Goal: Task Accomplishment & Management: Manage account settings

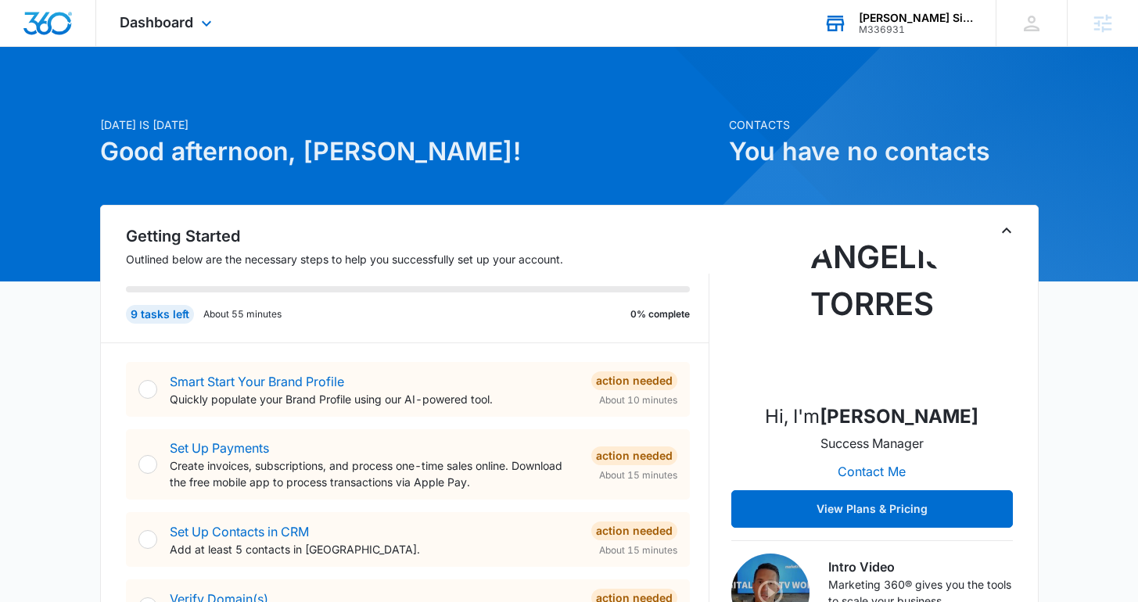
click at [864, 30] on div "M336931" at bounding box center [916, 29] width 114 height 11
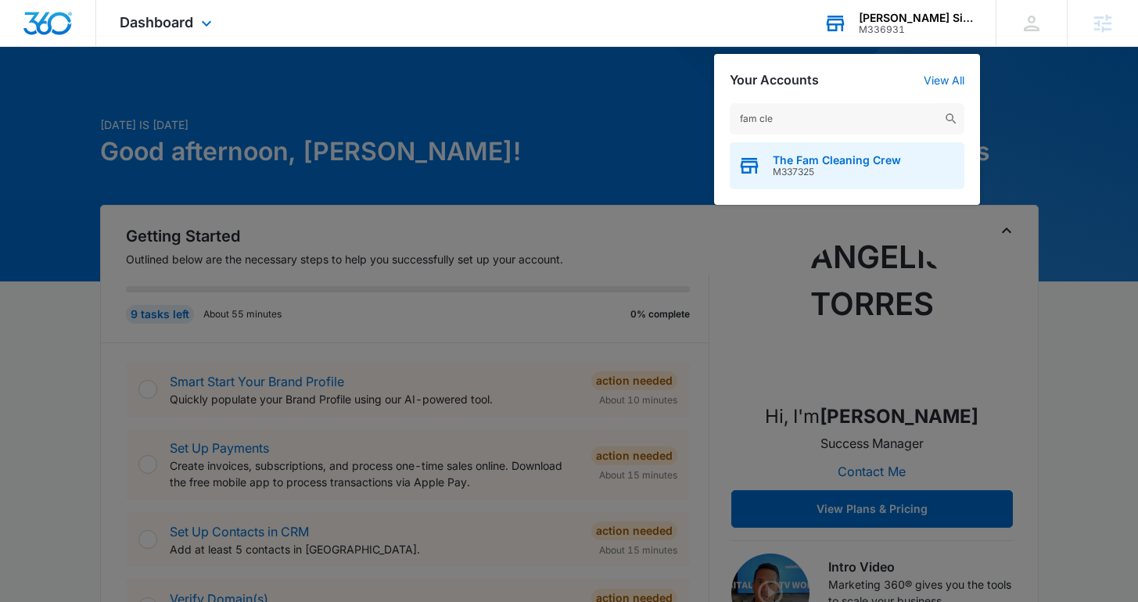
type input "fam cle"
click at [821, 169] on span "M337325" at bounding box center [837, 172] width 128 height 11
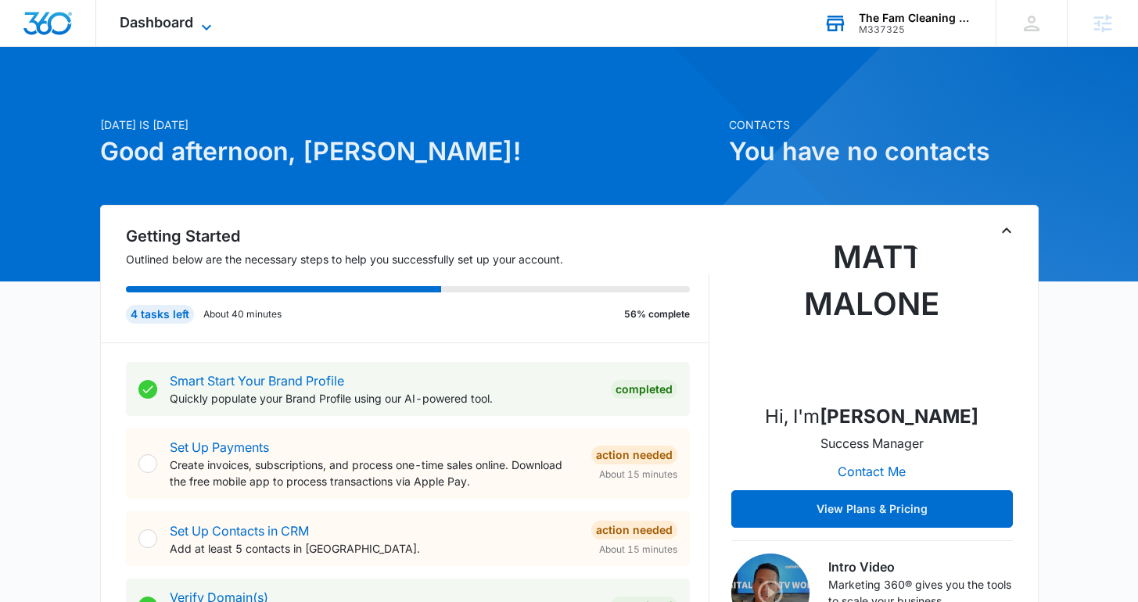
click at [165, 23] on span "Dashboard" at bounding box center [157, 22] width 74 height 16
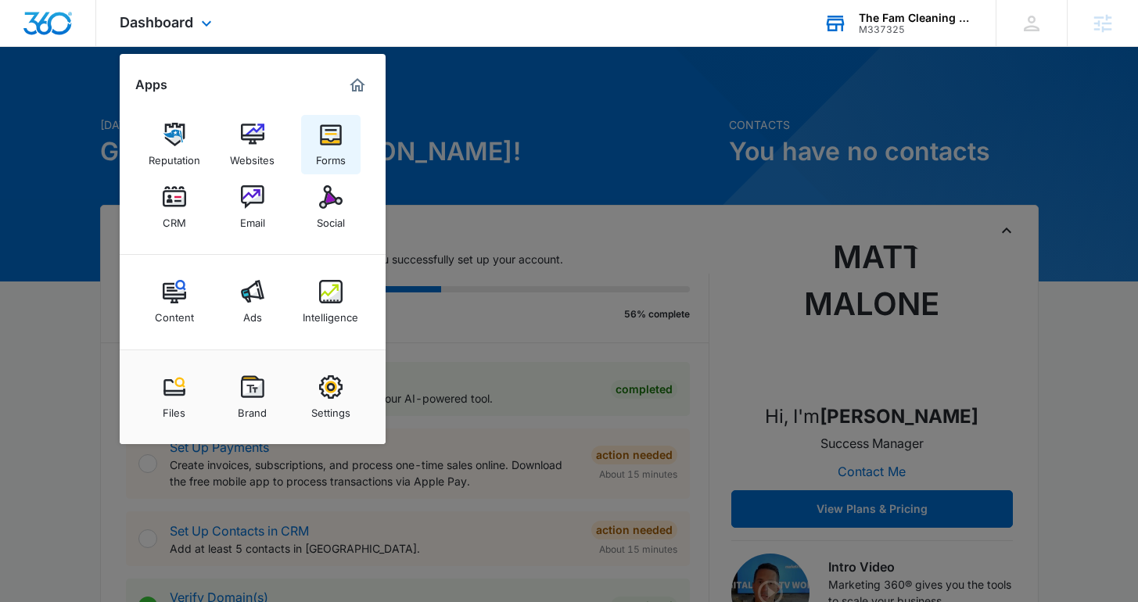
click at [333, 139] on img at bounding box center [330, 134] width 23 height 23
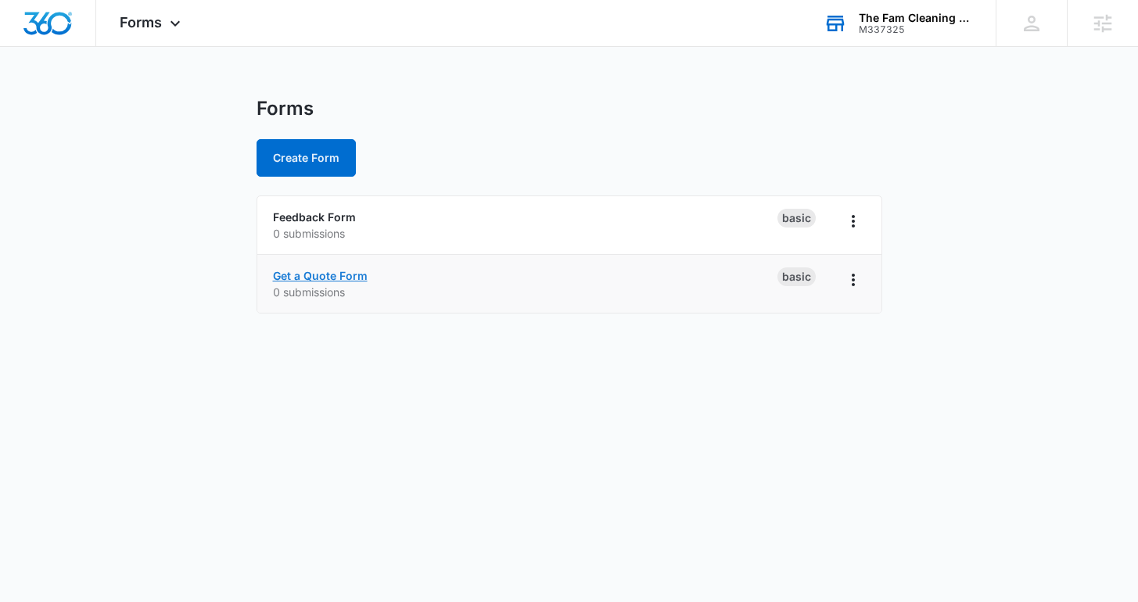
click at [334, 277] on link "Get a Quote Form" at bounding box center [320, 275] width 95 height 13
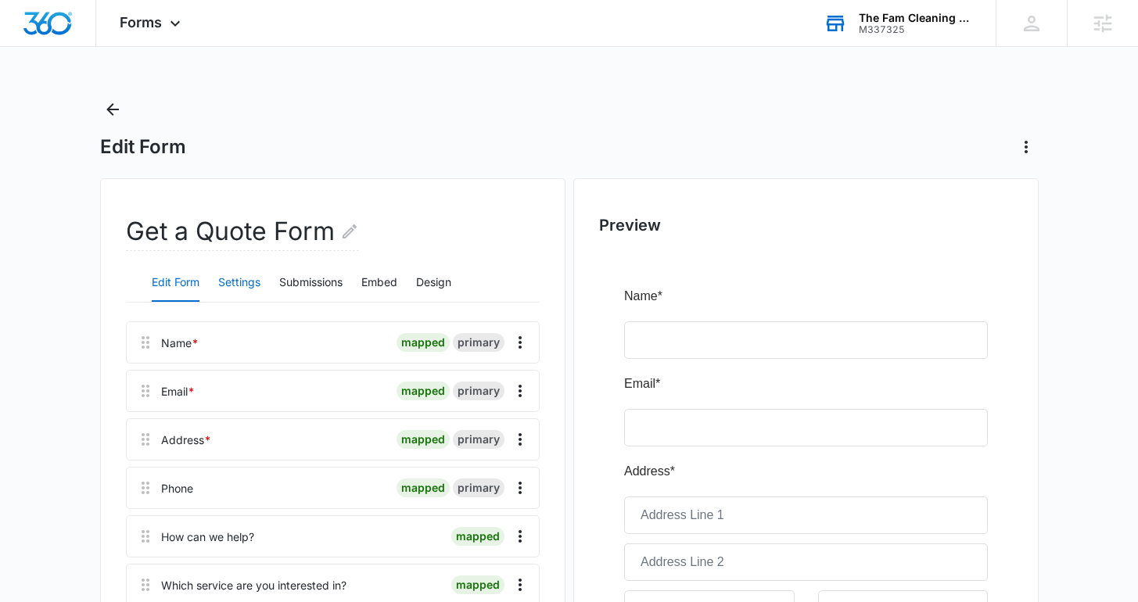
click at [232, 278] on button "Settings" at bounding box center [239, 283] width 42 height 38
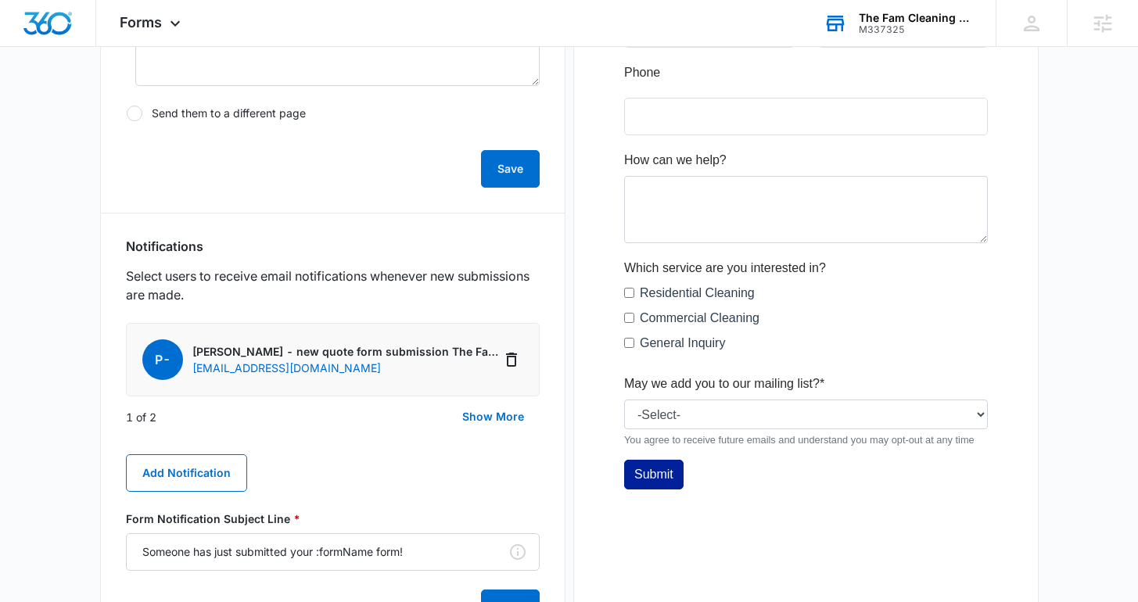
scroll to position [721, 0]
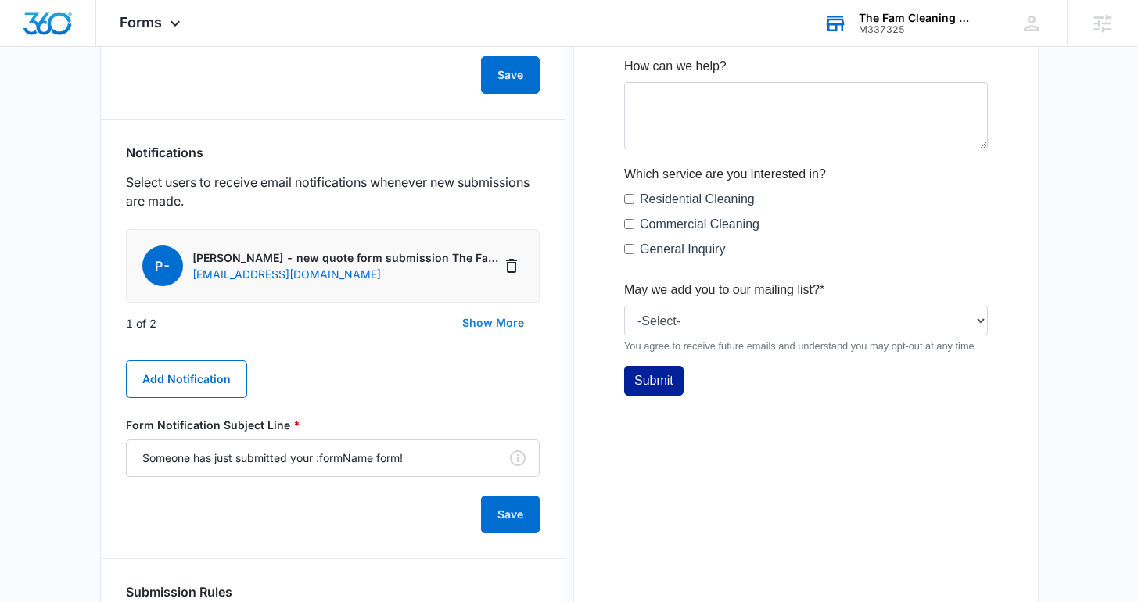
click at [488, 317] on button "Show More" at bounding box center [493, 323] width 93 height 38
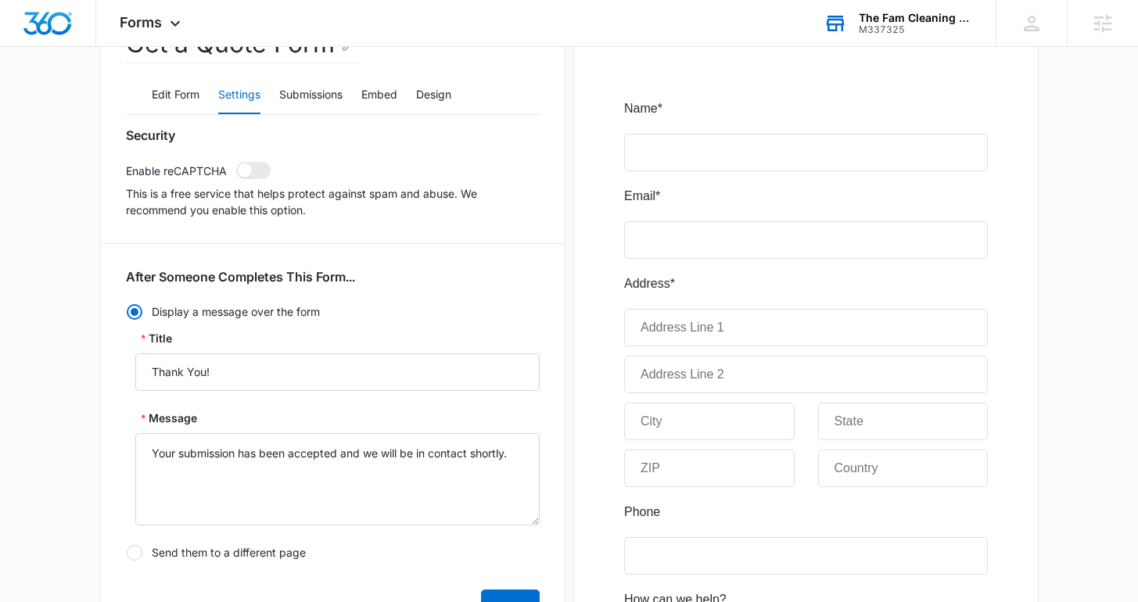
scroll to position [0, 0]
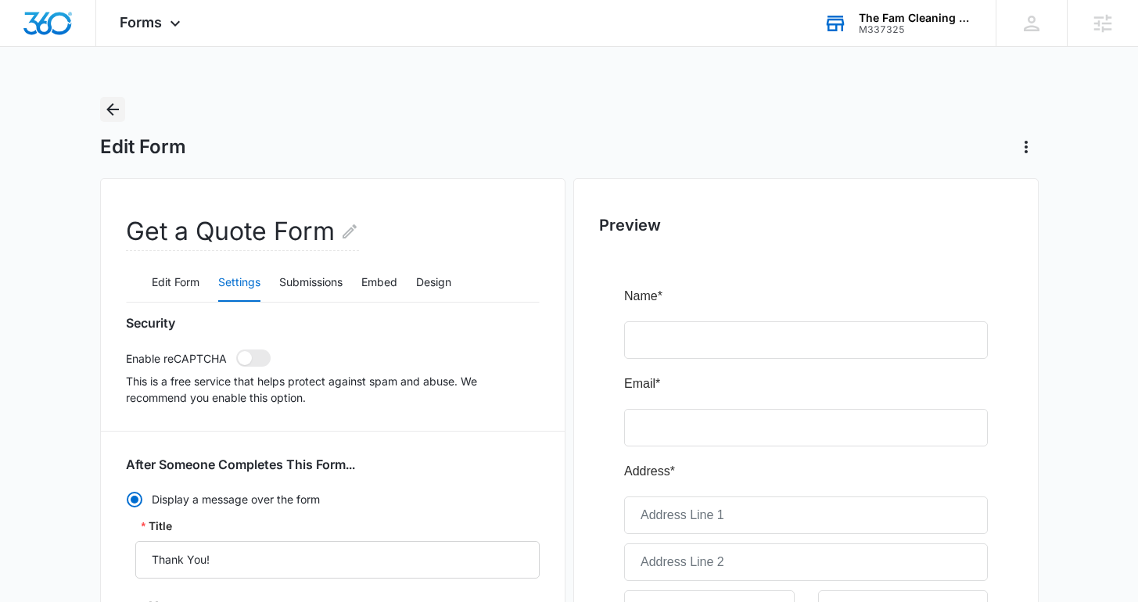
click at [114, 111] on icon "Back" at bounding box center [112, 109] width 19 height 19
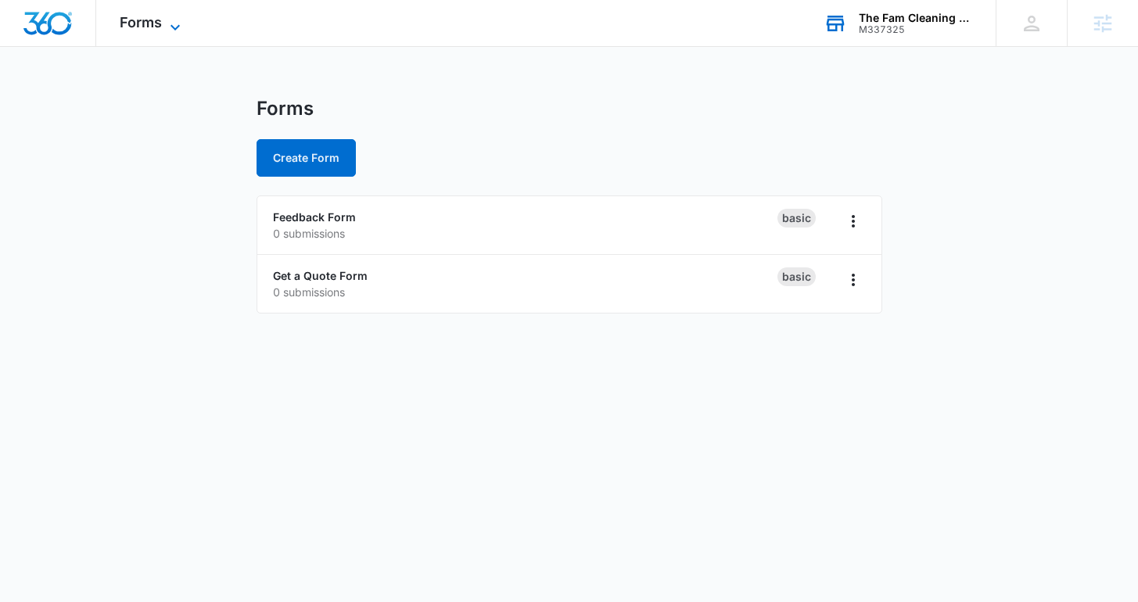
click at [156, 30] on span "Forms" at bounding box center [141, 22] width 42 height 16
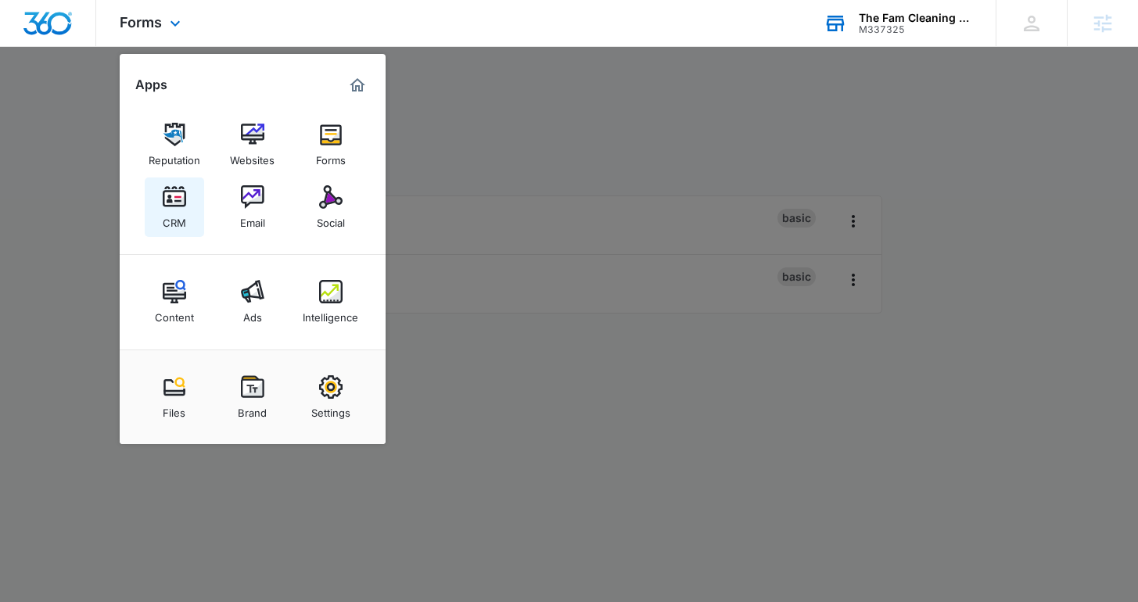
click at [172, 215] on div "CRM" at bounding box center [174, 219] width 23 height 20
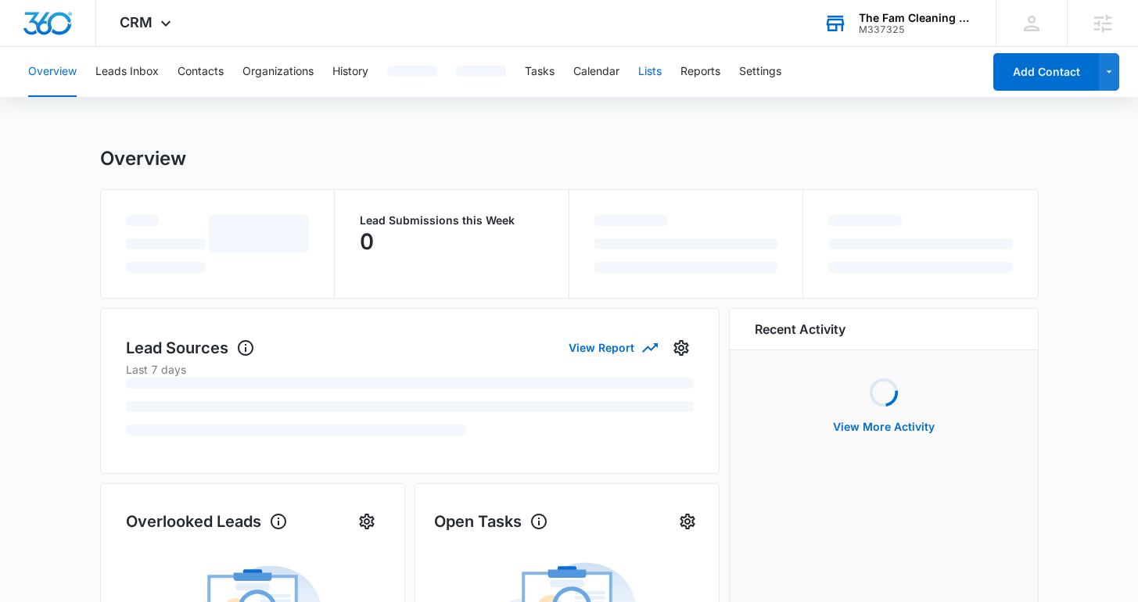
click at [649, 63] on button "Lists" at bounding box center [649, 72] width 23 height 50
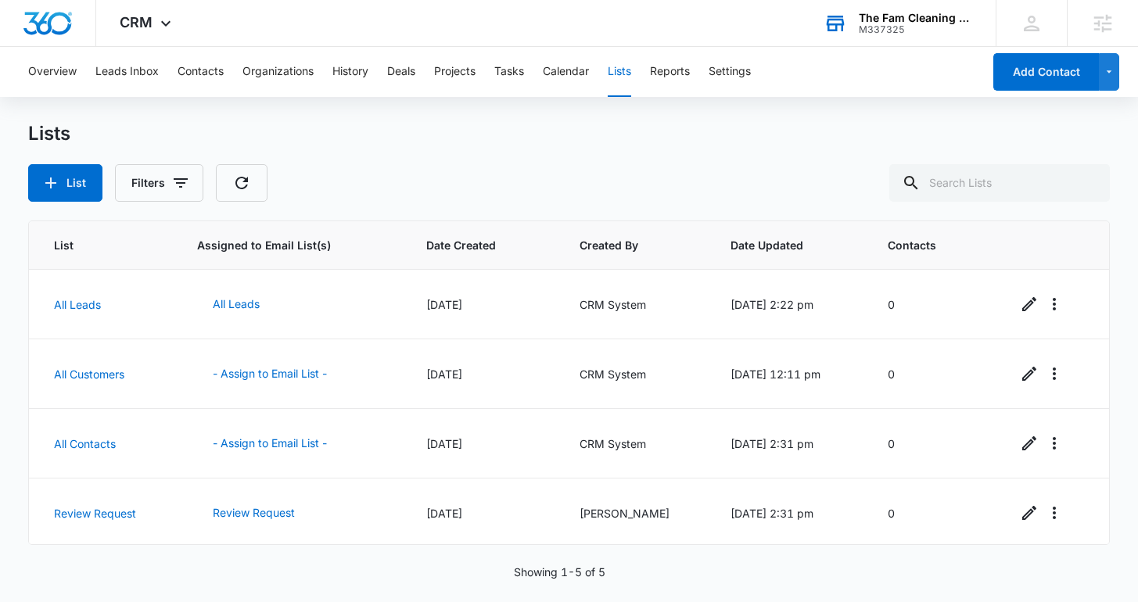
scroll to position [6, 0]
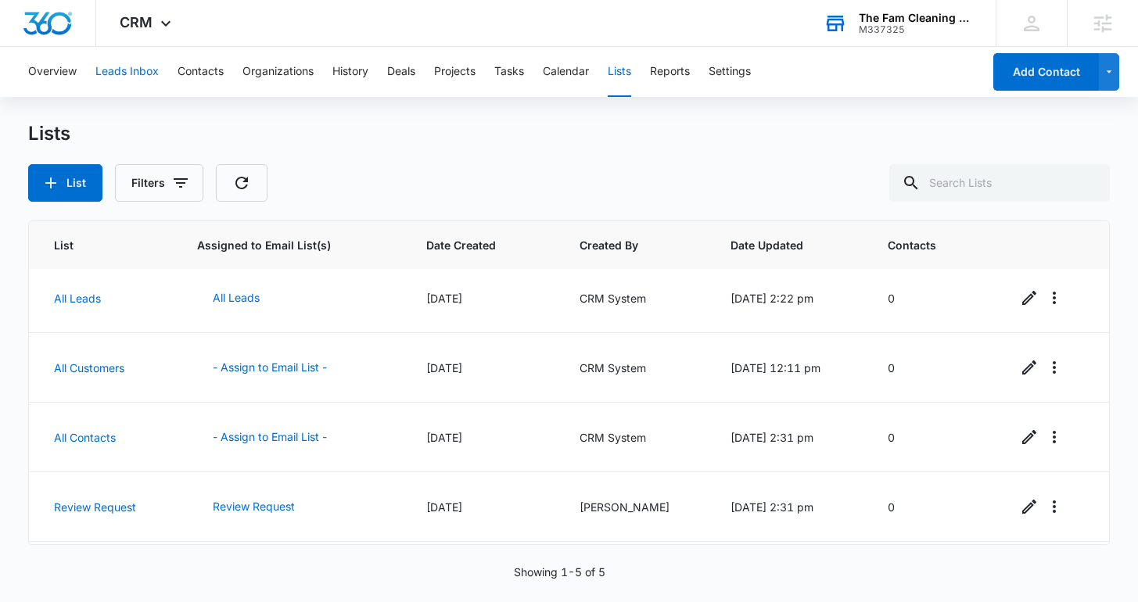
click at [138, 86] on button "Leads Inbox" at bounding box center [126, 72] width 63 height 50
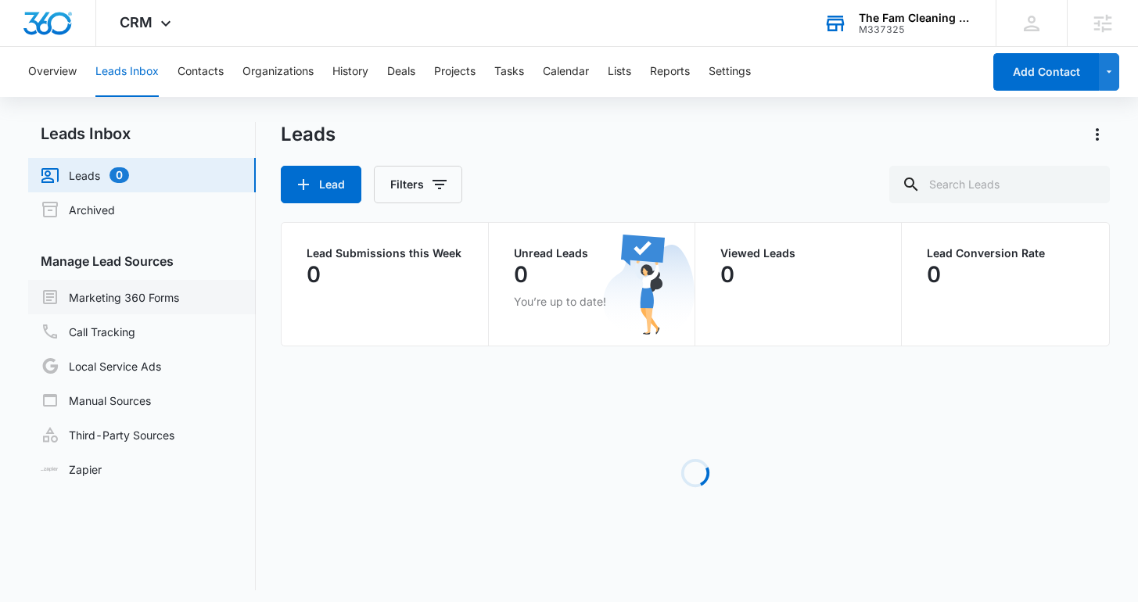
click at [108, 288] on link "Marketing 360 Forms" at bounding box center [110, 297] width 138 height 19
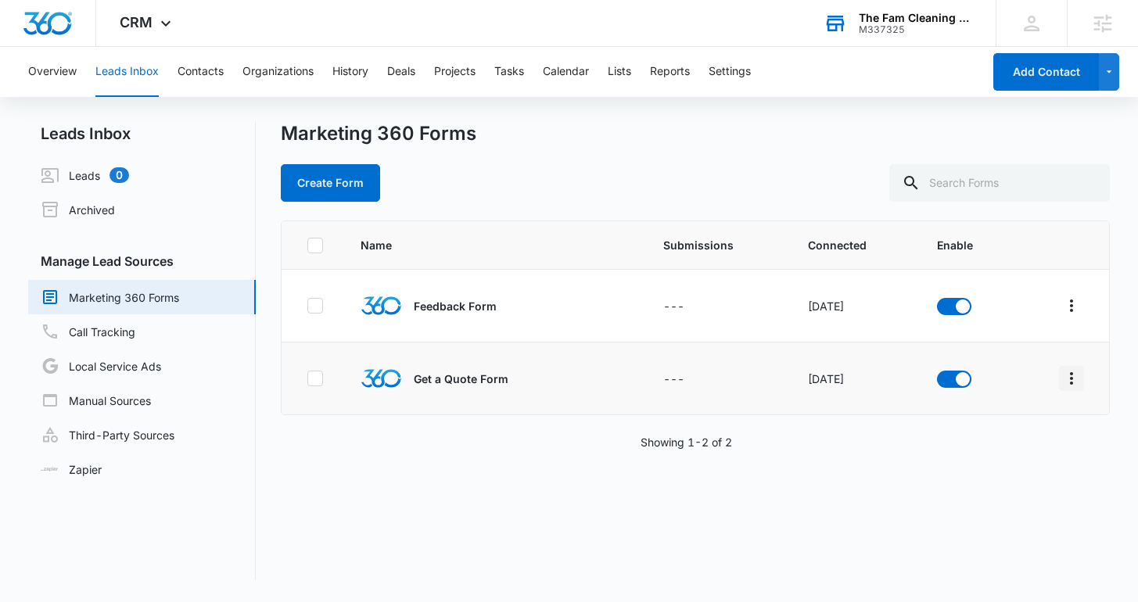
click at [1060, 368] on button "Overflow Menu" at bounding box center [1071, 378] width 25 height 25
click at [977, 467] on div "Field Mapping" at bounding box center [1002, 469] width 88 height 11
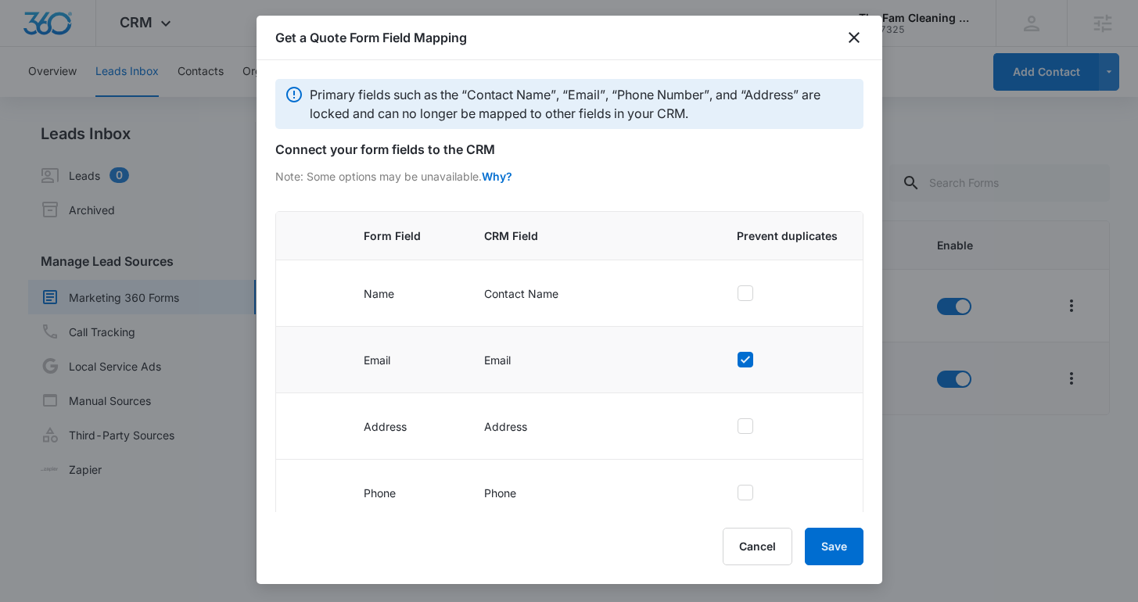
scroll to position [248, 0]
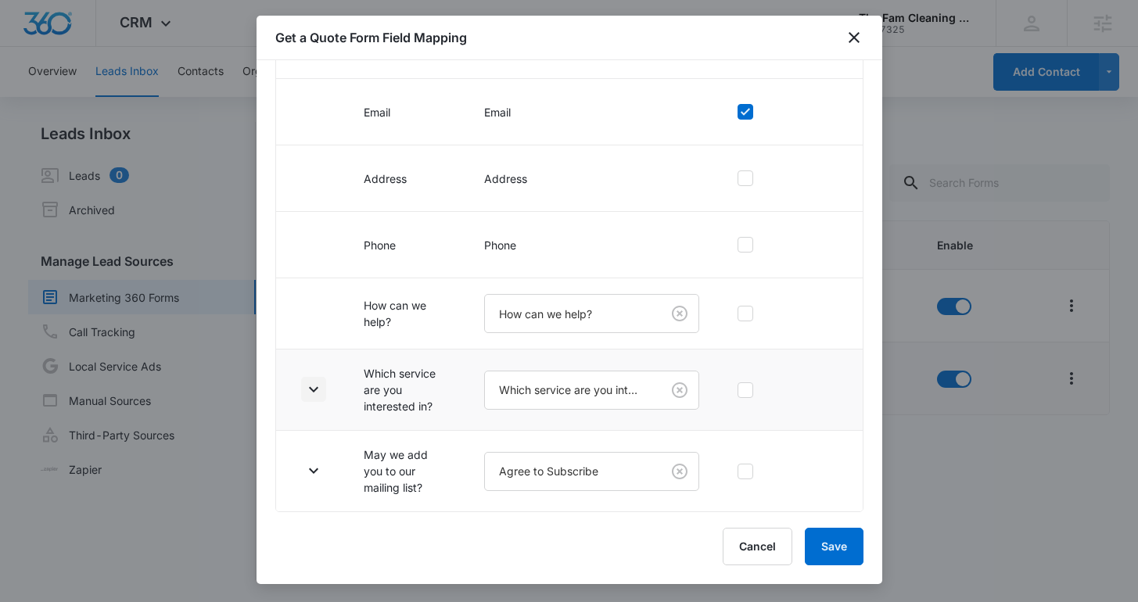
click at [310, 387] on icon "button" at bounding box center [313, 389] width 9 height 5
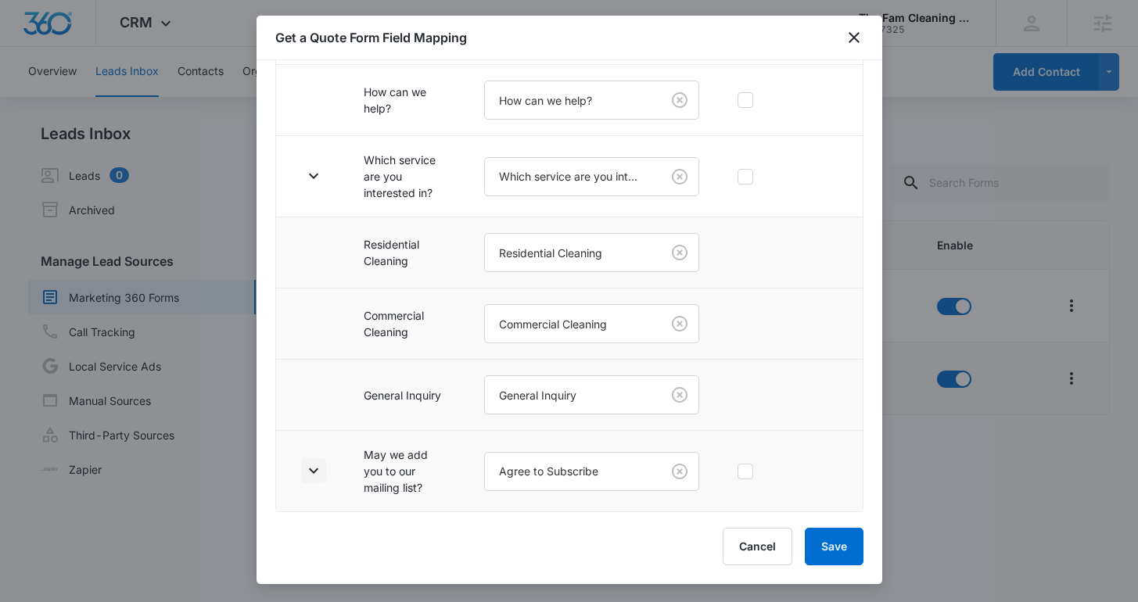
click at [318, 464] on icon "button" at bounding box center [313, 471] width 19 height 19
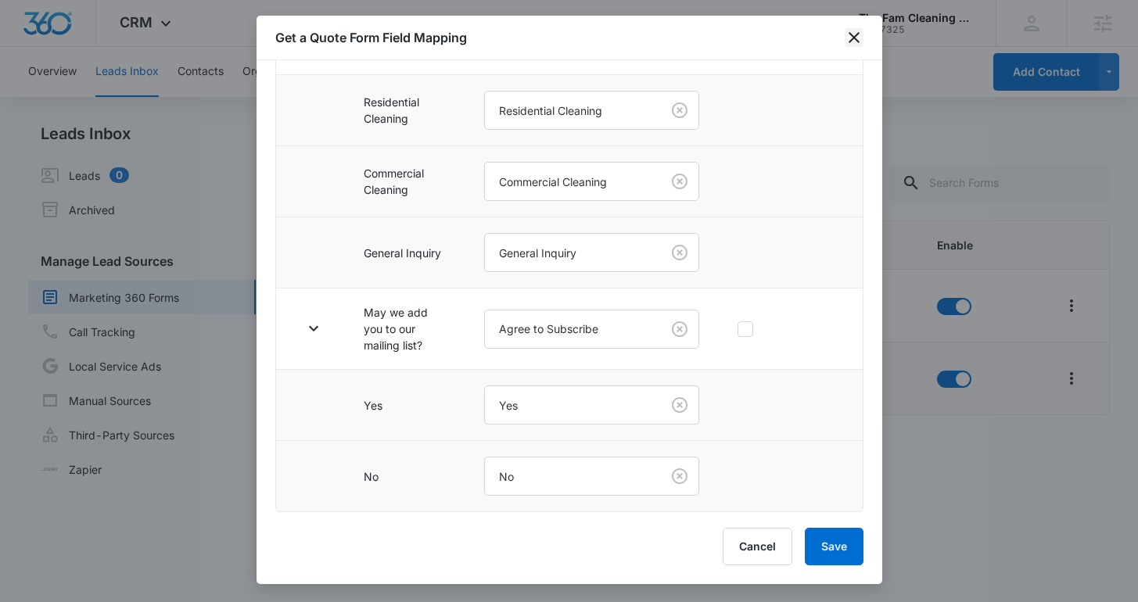
click at [856, 40] on icon "close" at bounding box center [854, 37] width 11 height 11
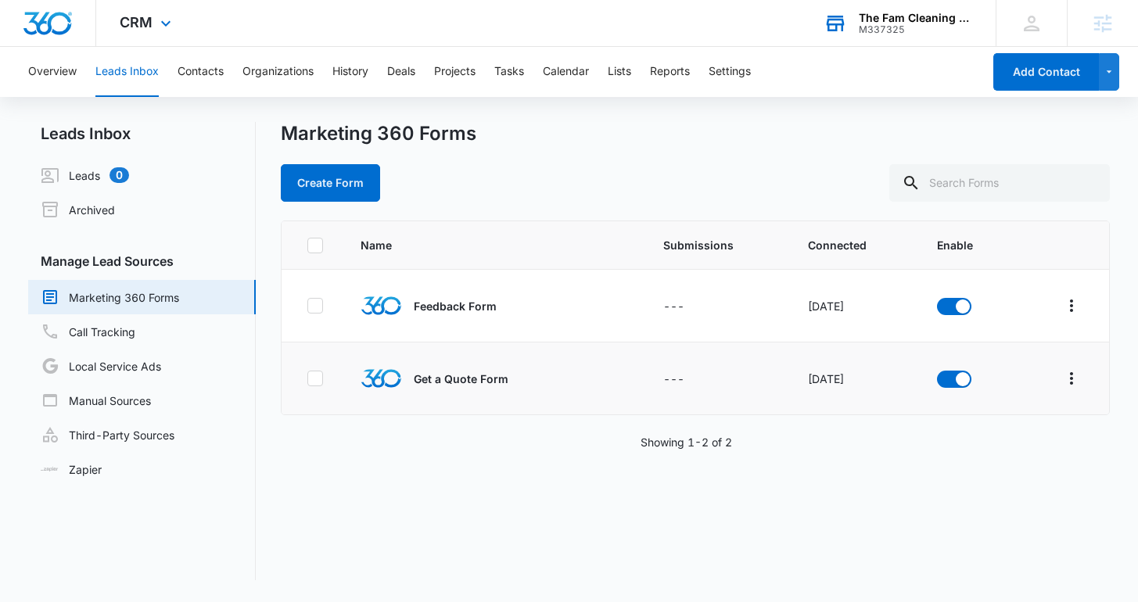
click at [177, 24] on div "CRM Apps Reputation Websites Forms CRM Email Social Content Ads Intelligence Fi…" at bounding box center [147, 23] width 102 height 46
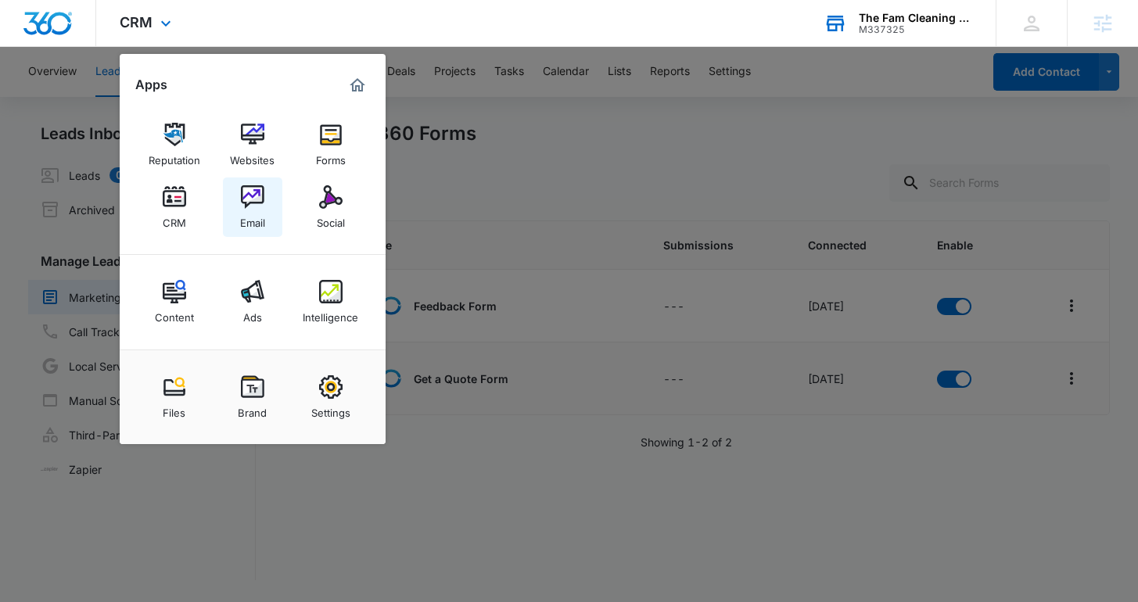
click at [272, 210] on link "Email" at bounding box center [252, 207] width 59 height 59
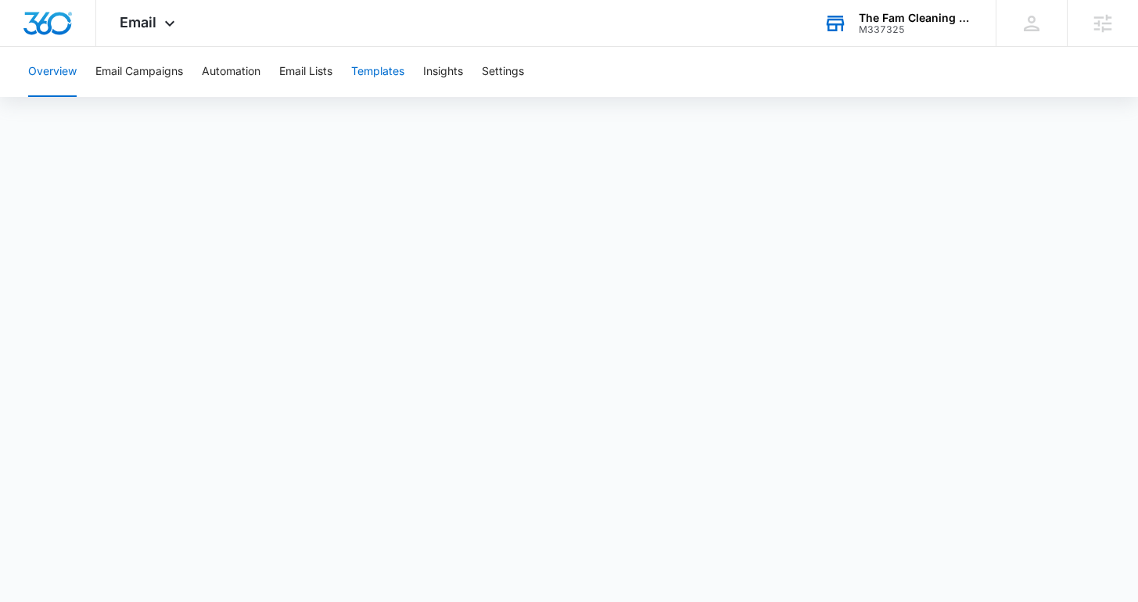
click at [395, 84] on button "Templates" at bounding box center [377, 72] width 53 height 50
click at [210, 81] on button "Automation" at bounding box center [231, 72] width 59 height 50
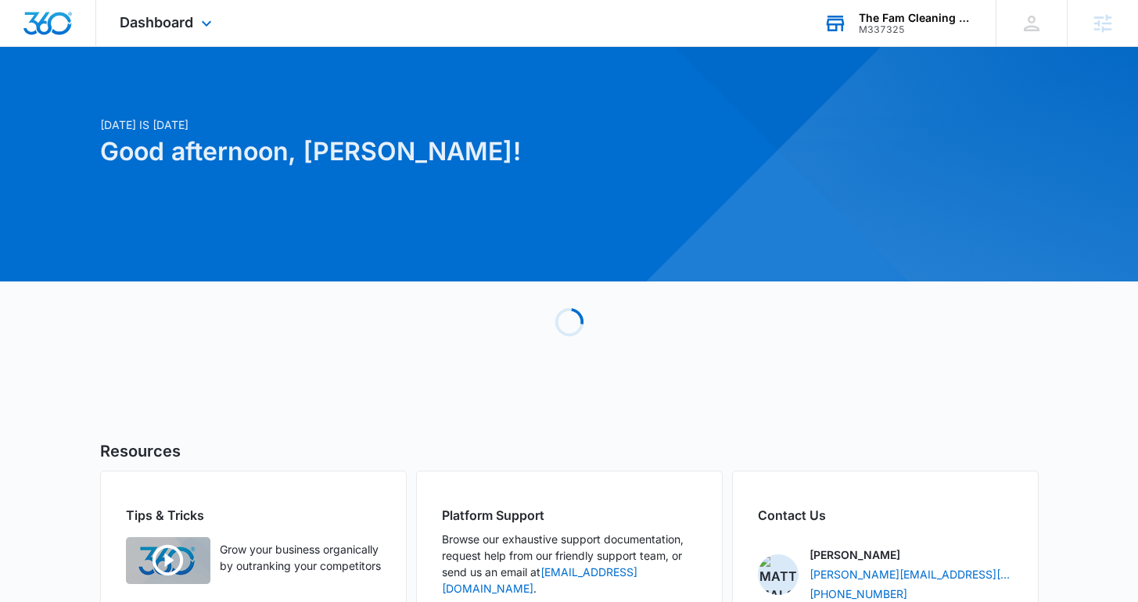
click at [876, 17] on div "The Fam Cleaning Crew" at bounding box center [916, 18] width 114 height 13
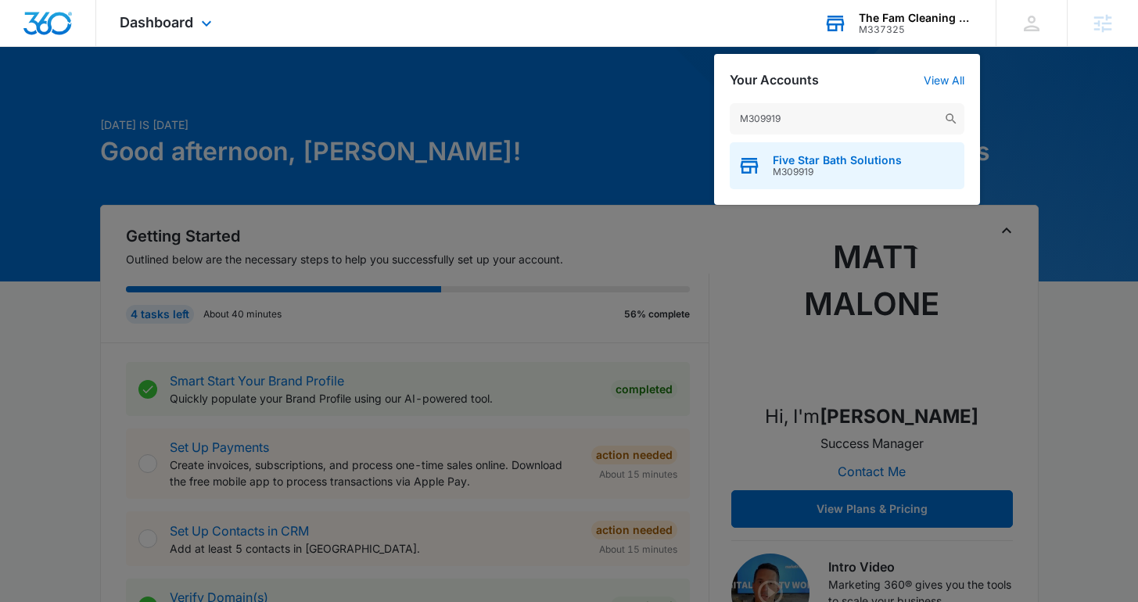
type input "M309919"
click at [839, 167] on span "M309919" at bounding box center [837, 172] width 129 height 11
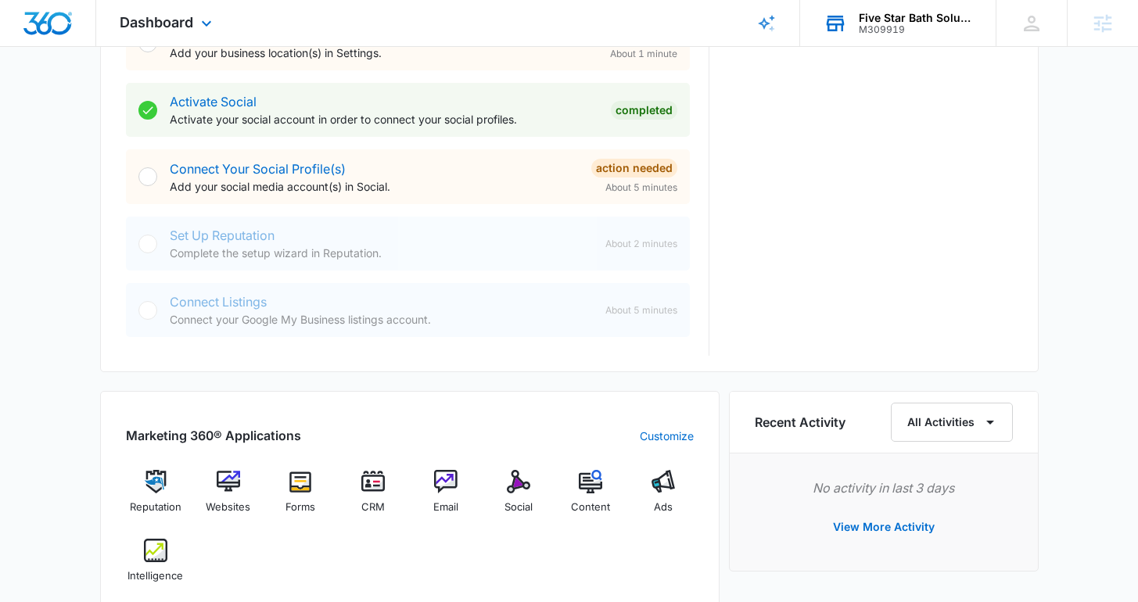
scroll to position [1156, 0]
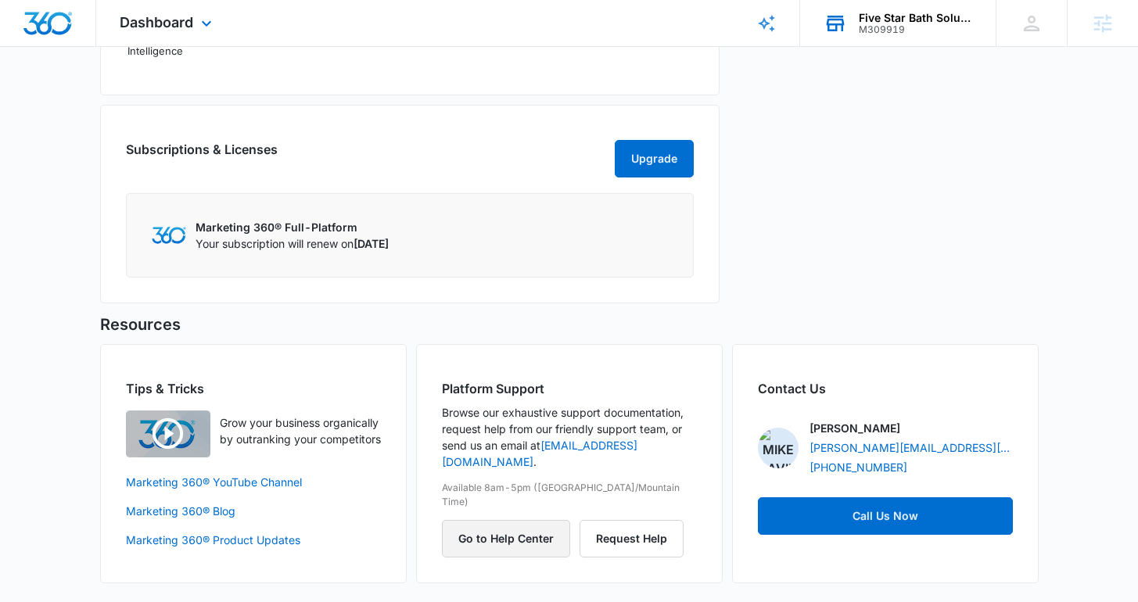
click at [516, 520] on button "Go to Help Center" at bounding box center [506, 539] width 128 height 38
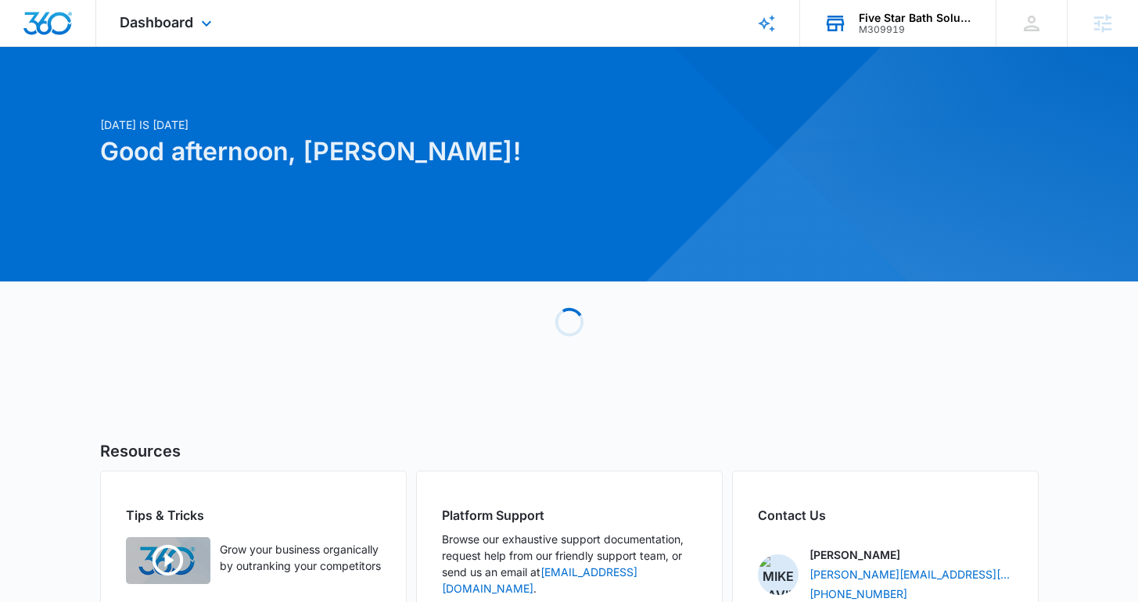
click at [841, 23] on icon at bounding box center [836, 24] width 18 height 13
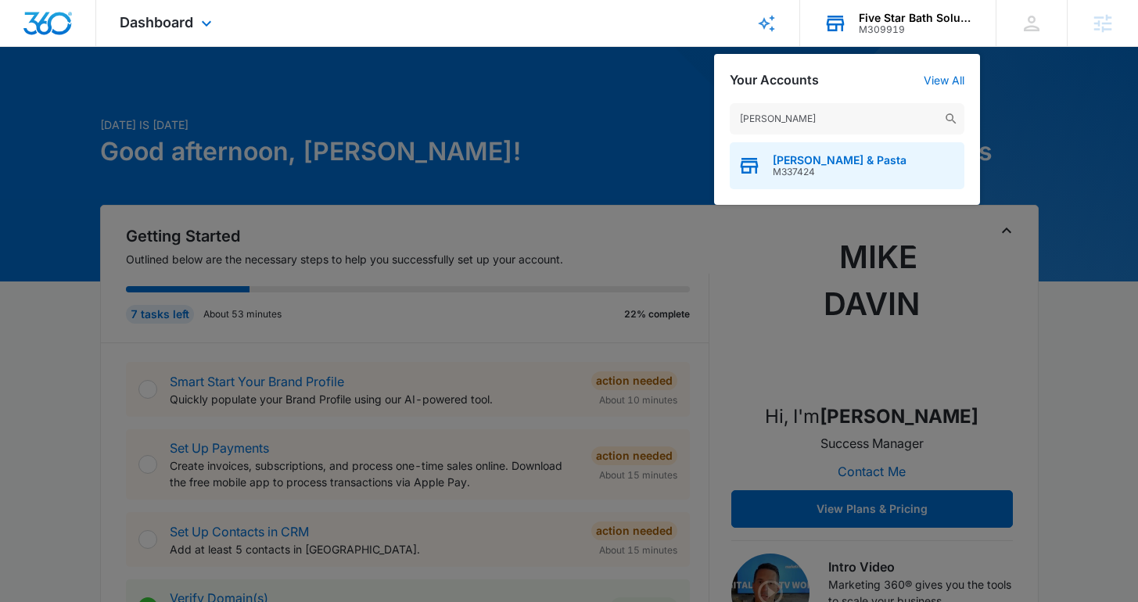
type input "brunetta"
click at [802, 169] on span "M337424" at bounding box center [840, 172] width 134 height 11
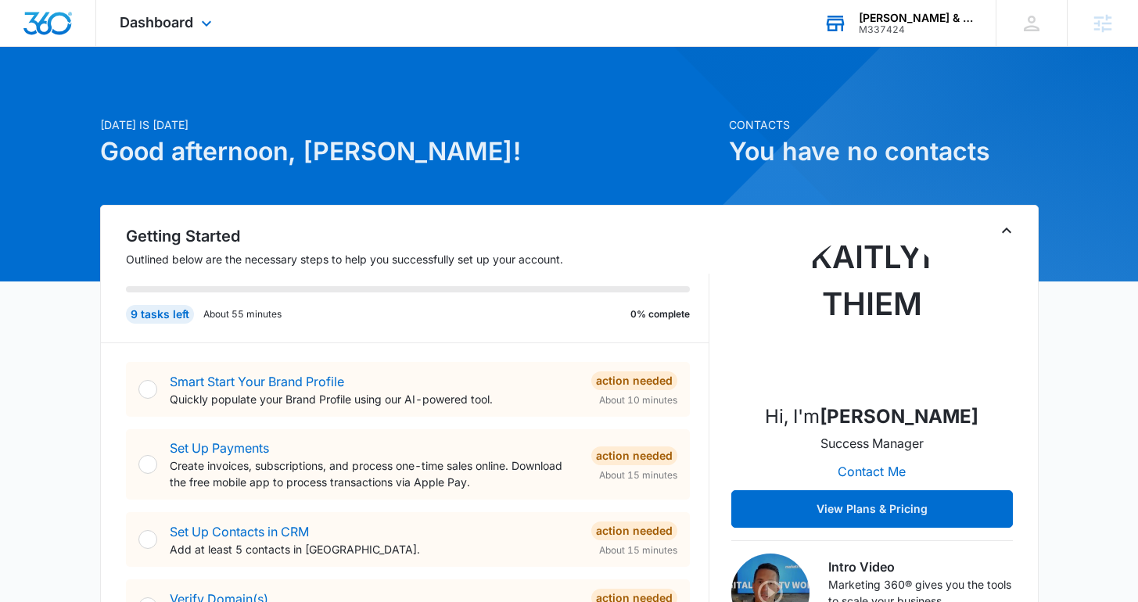
click at [181, 6] on div "Dashboard Apps Reputation Websites Forms CRM Email Social Shop Content Ads Inte…" at bounding box center [167, 23] width 143 height 46
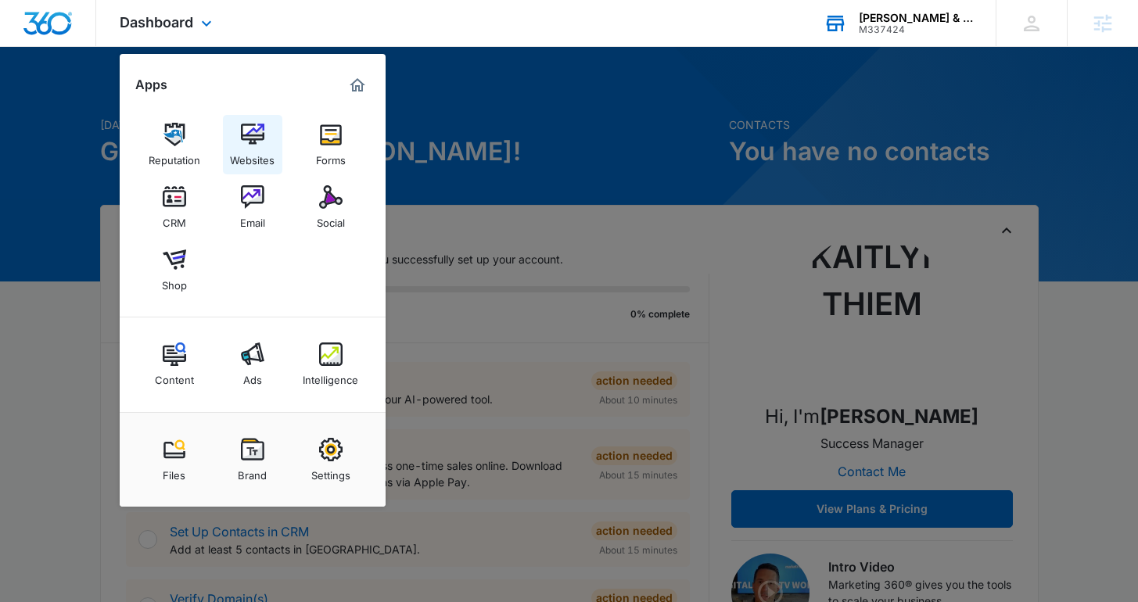
click at [250, 146] on div "Websites" at bounding box center [252, 156] width 45 height 20
